Goal: Task Accomplishment & Management: Complete application form

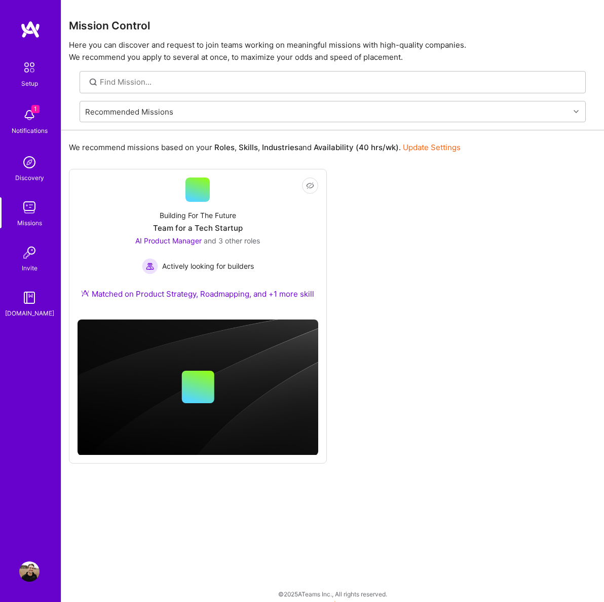
click at [30, 62] on img at bounding box center [29, 67] width 21 height 21
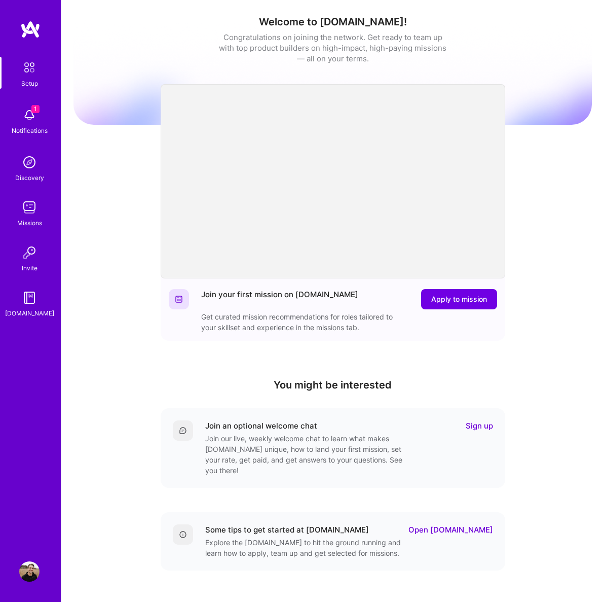
click at [35, 70] on img at bounding box center [29, 67] width 21 height 21
click at [29, 123] on img at bounding box center [29, 115] width 20 height 20
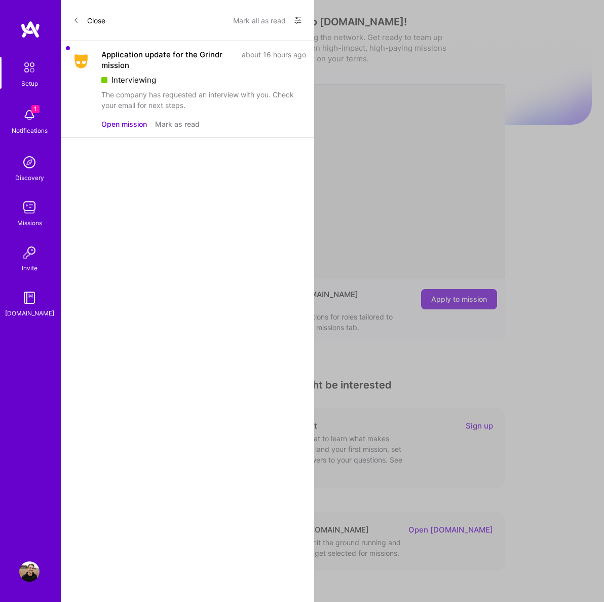
click at [203, 68] on div "Application update for the Grindr mission" at bounding box center [168, 59] width 134 height 21
click at [128, 120] on button "Open mission" at bounding box center [124, 124] width 46 height 11
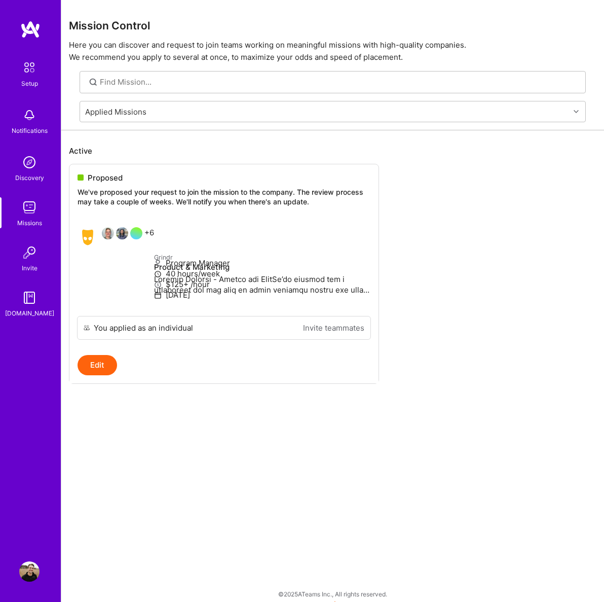
click at [29, 121] on img at bounding box center [29, 115] width 20 height 20
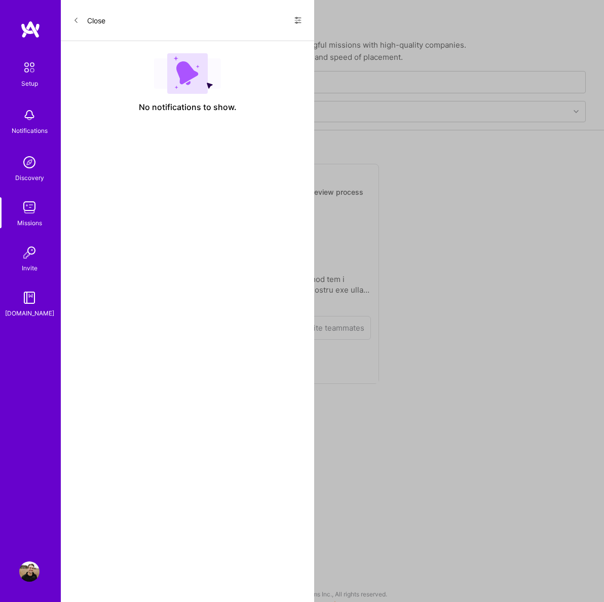
click at [299, 22] on icon at bounding box center [298, 20] width 8 height 8
click at [239, 45] on span "Show all notifications" at bounding box center [227, 41] width 70 height 10
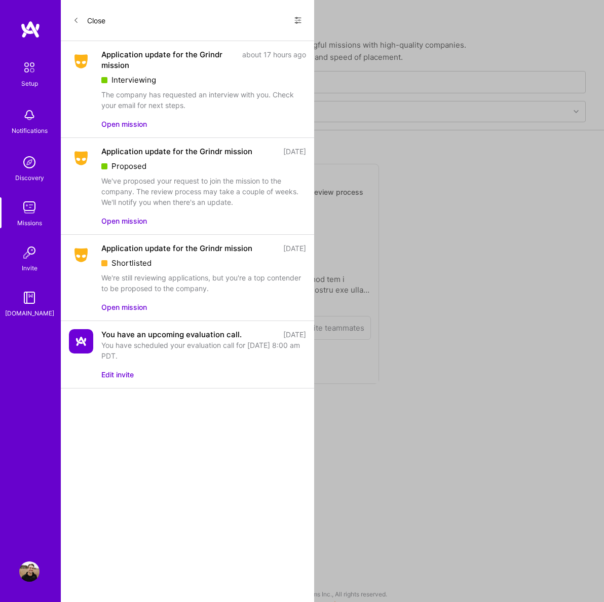
click at [201, 67] on div "Application update for the Grindr mission" at bounding box center [168, 59] width 135 height 21
click at [124, 123] on button "Open mission" at bounding box center [124, 124] width 46 height 11
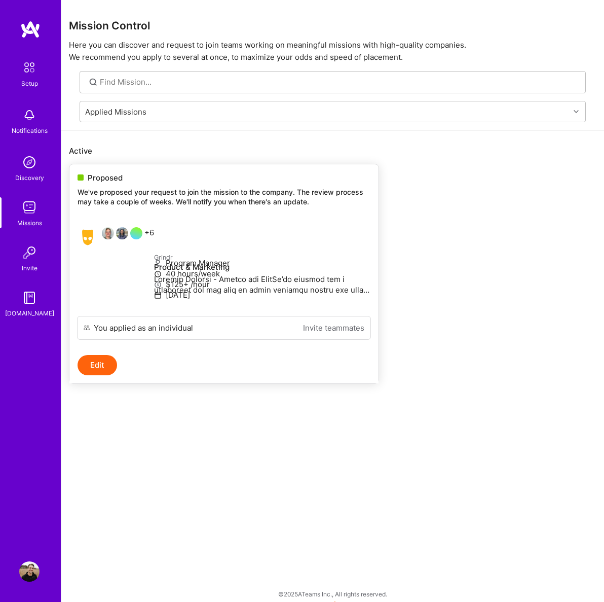
click at [241, 259] on p "Grindr" at bounding box center [262, 256] width 216 height 11
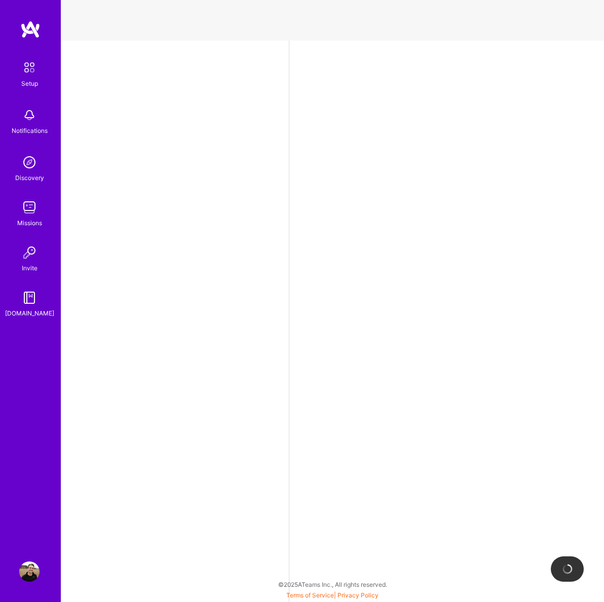
select select "US"
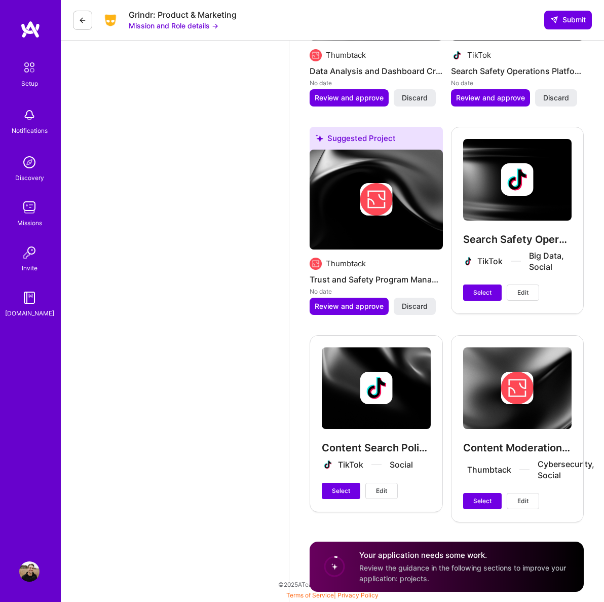
scroll to position [1981, 0]
click at [89, 18] on button at bounding box center [82, 20] width 19 height 19
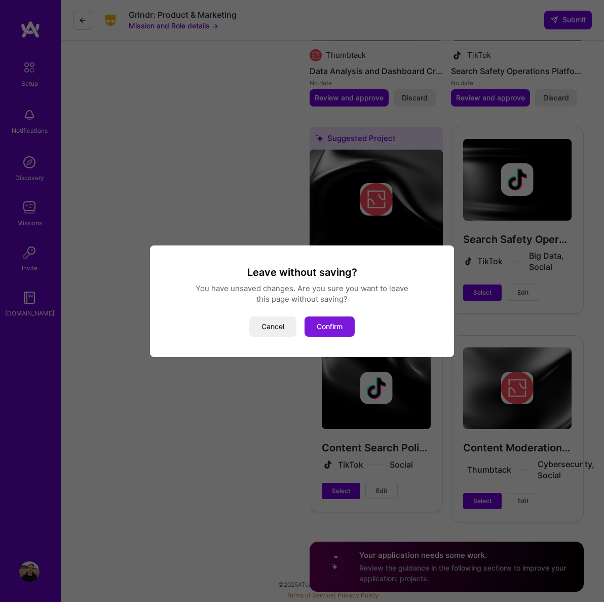
click at [318, 321] on button "Confirm" at bounding box center [330, 326] width 50 height 20
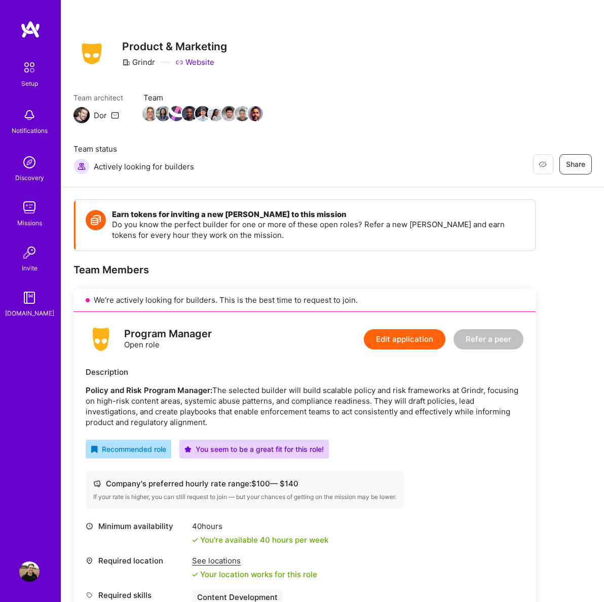
click at [30, 116] on img at bounding box center [29, 115] width 20 height 20
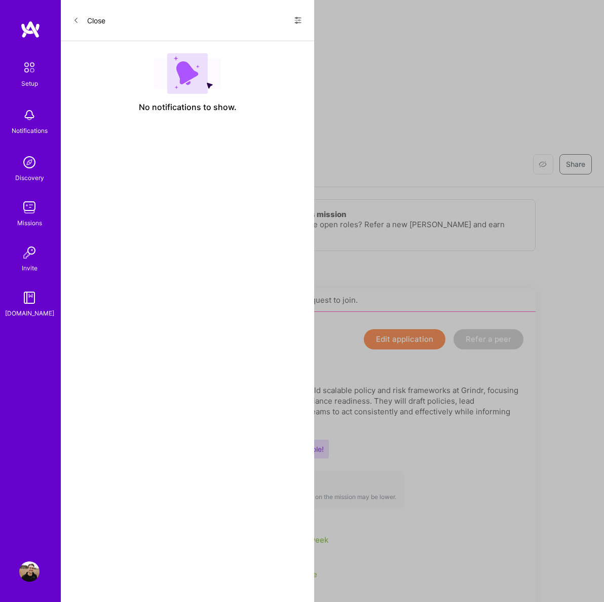
click at [302, 23] on div "Close Show all notifications Show unread notifications only" at bounding box center [187, 20] width 253 height 41
click at [297, 18] on icon at bounding box center [298, 20] width 8 height 8
click at [232, 45] on span "Show all notifications" at bounding box center [227, 41] width 70 height 10
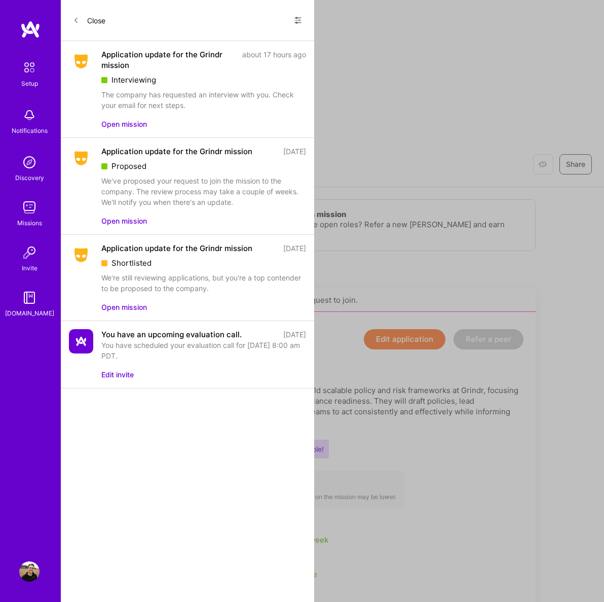
click at [30, 66] on img at bounding box center [29, 67] width 21 height 21
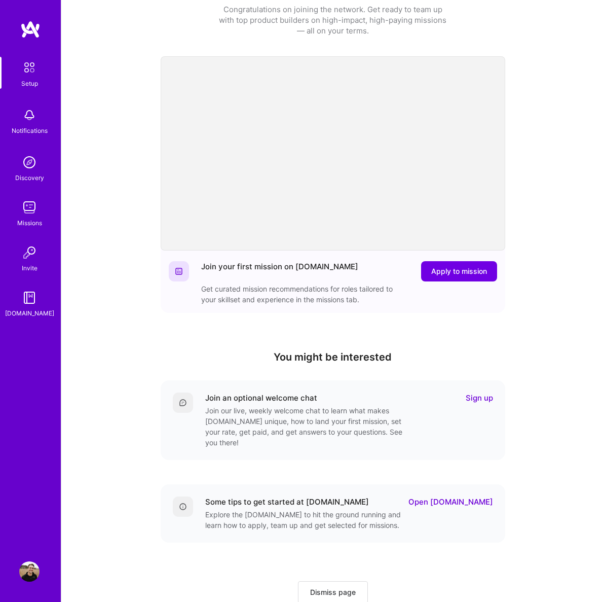
scroll to position [15, 0]
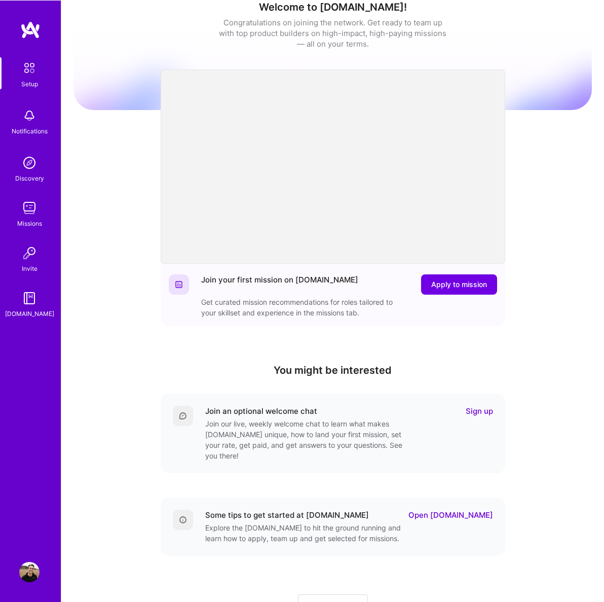
click at [28, 581] on img at bounding box center [29, 571] width 20 height 20
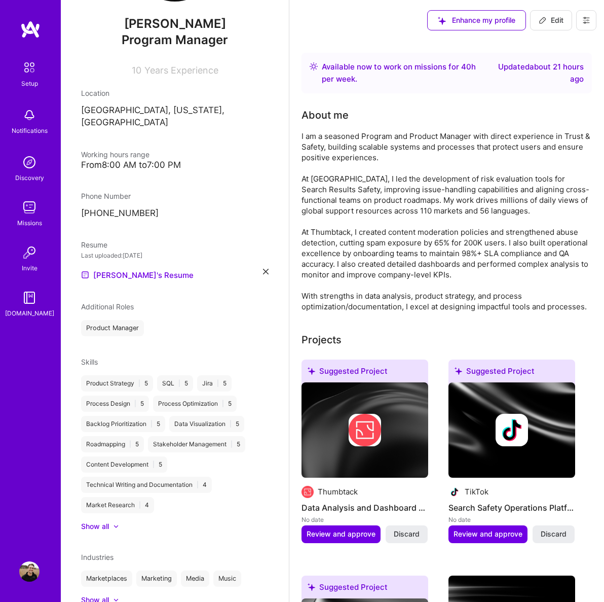
click at [29, 69] on img at bounding box center [29, 67] width 21 height 21
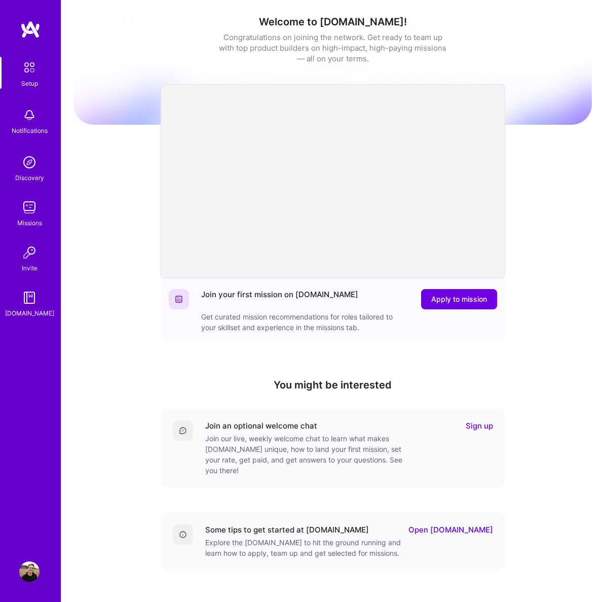
click at [30, 124] on img at bounding box center [29, 115] width 20 height 20
click at [33, 155] on img at bounding box center [29, 162] width 20 height 20
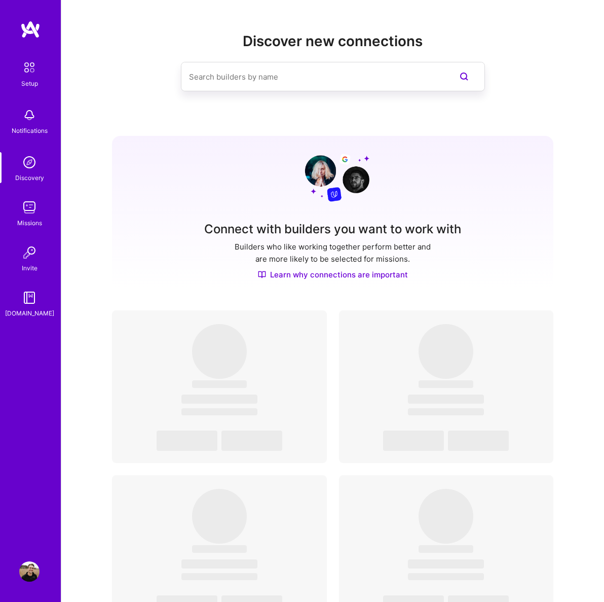
click at [35, 215] on img at bounding box center [29, 207] width 20 height 20
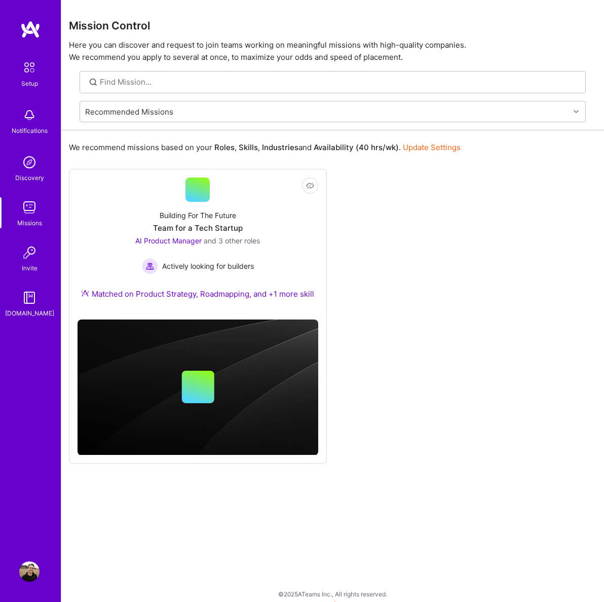
drag, startPoint x: 36, startPoint y: 250, endPoint x: 528, endPoint y: 256, distance: 491.7
click at [0, 0] on html "Setup Notifications Discovery Missions Invite [DOMAIN_NAME] Profile Close Show …" at bounding box center [302, 303] width 604 height 606
